Goal: Task Accomplishment & Management: Manage account settings

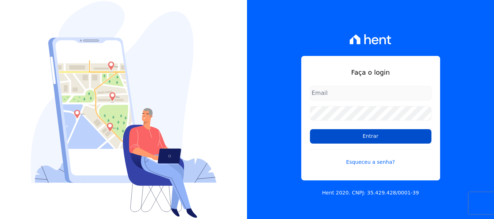
type input "documentos@fronteimoveis.com.br"
click at [353, 138] on input "Entrar" at bounding box center [370, 136] width 121 height 14
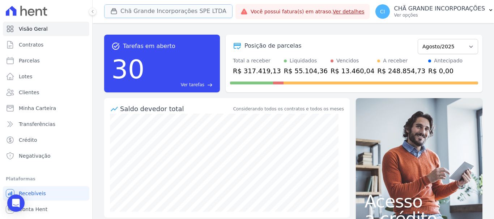
click at [133, 10] on button "Chã Grande Incorporações SPE LTDA" at bounding box center [168, 11] width 128 height 14
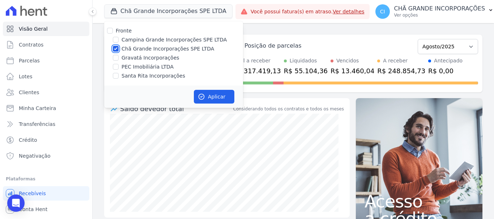
click at [115, 50] on input "Chã Grande Incorporações SPE LTDA" at bounding box center [116, 49] width 6 height 6
checkbox input "false"
click at [114, 40] on input "Campina Grande Incorporações SPE LTDA" at bounding box center [116, 40] width 6 height 6
checkbox input "true"
click at [222, 97] on button "Aplicar" at bounding box center [214, 97] width 40 height 14
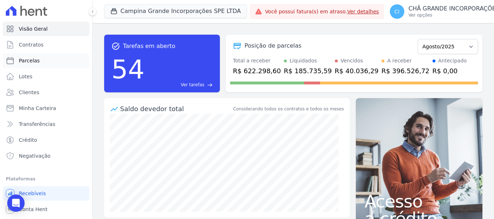
click at [27, 61] on span "Parcelas" at bounding box center [29, 60] width 21 height 7
select select
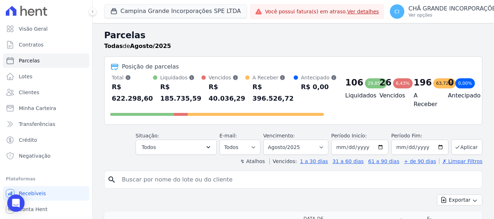
click at [135, 181] on input "search" at bounding box center [299, 180] width 362 height 14
type input "[PERSON_NAME] [PERSON_NAME]"
select select
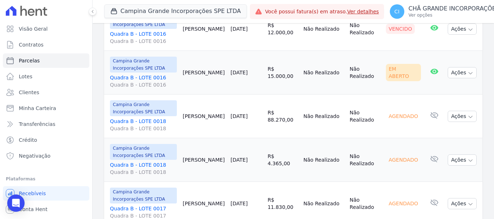
scroll to position [116, 0]
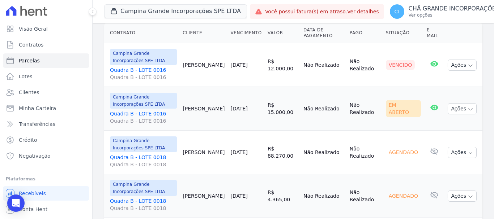
click at [138, 71] on link "Quadra B - LOTE 0016 Quadra B - LOTE 0016" at bounding box center [143, 74] width 67 height 14
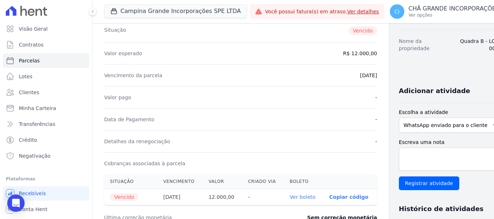
scroll to position [36, 0]
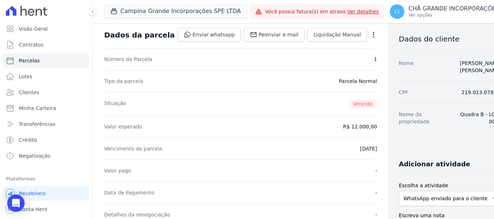
click at [373, 34] on icon "button" at bounding box center [373, 35] width 1 height 6
click at [316, 59] on link "Cancelar Cobrança" at bounding box center [343, 57] width 64 height 13
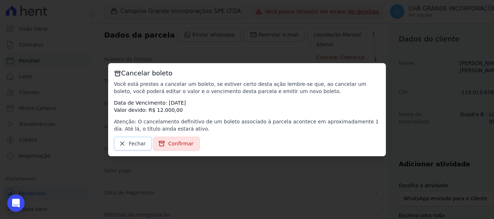
click at [141, 144] on span "Fechar" at bounding box center [137, 143] width 17 height 7
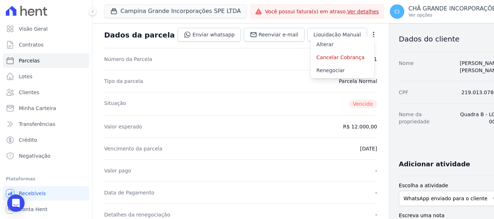
select select
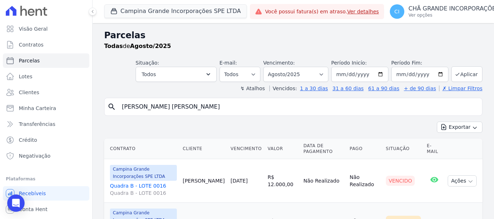
scroll to position [72, 0]
